Goal: Complete application form

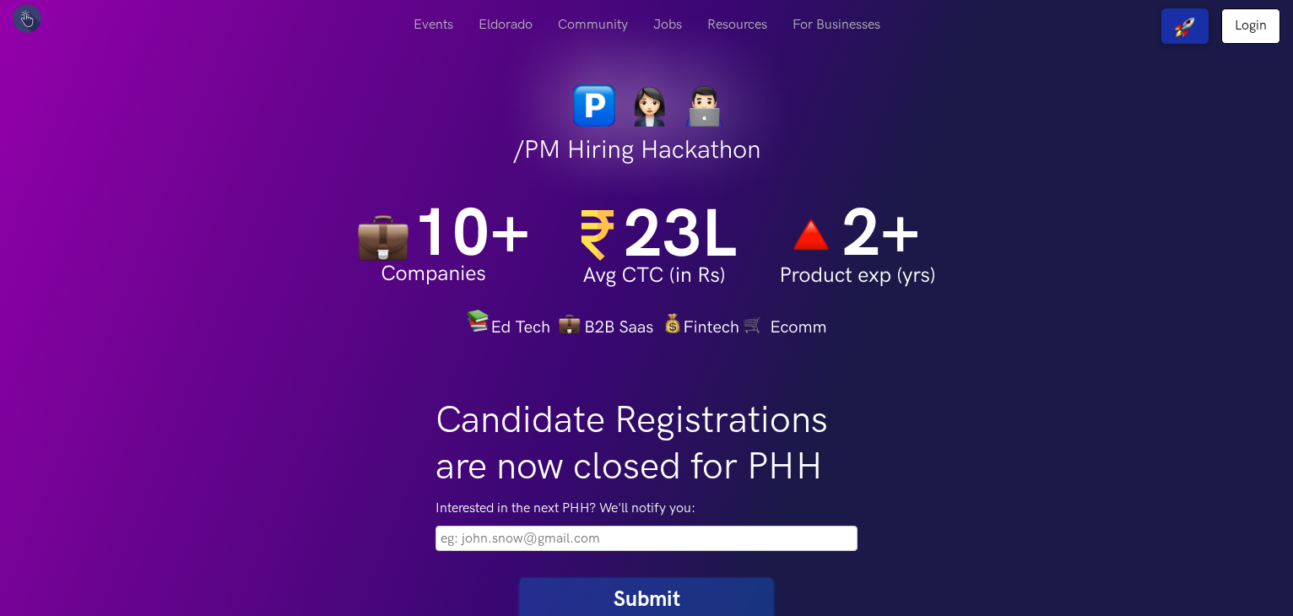
drag, startPoint x: 1291, startPoint y: 127, endPoint x: 1291, endPoint y: 149, distance: 21.9
click at [1291, 149] on div at bounding box center [646, 169] width 1293 height 339
click at [554, 545] on input "email" at bounding box center [647, 538] width 422 height 25
type input "[EMAIL_ADDRESS][DOMAIN_NAME]"
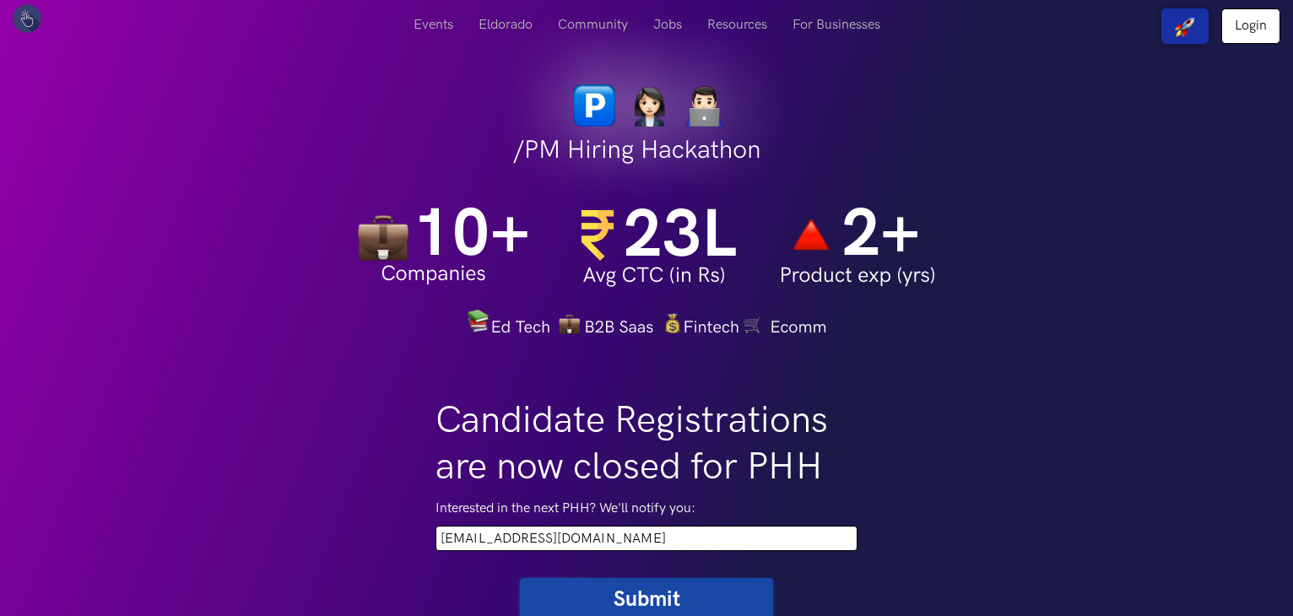
click at [627, 602] on button "Submit" at bounding box center [646, 599] width 253 height 43
